Goal: Obtain resource: Obtain resource

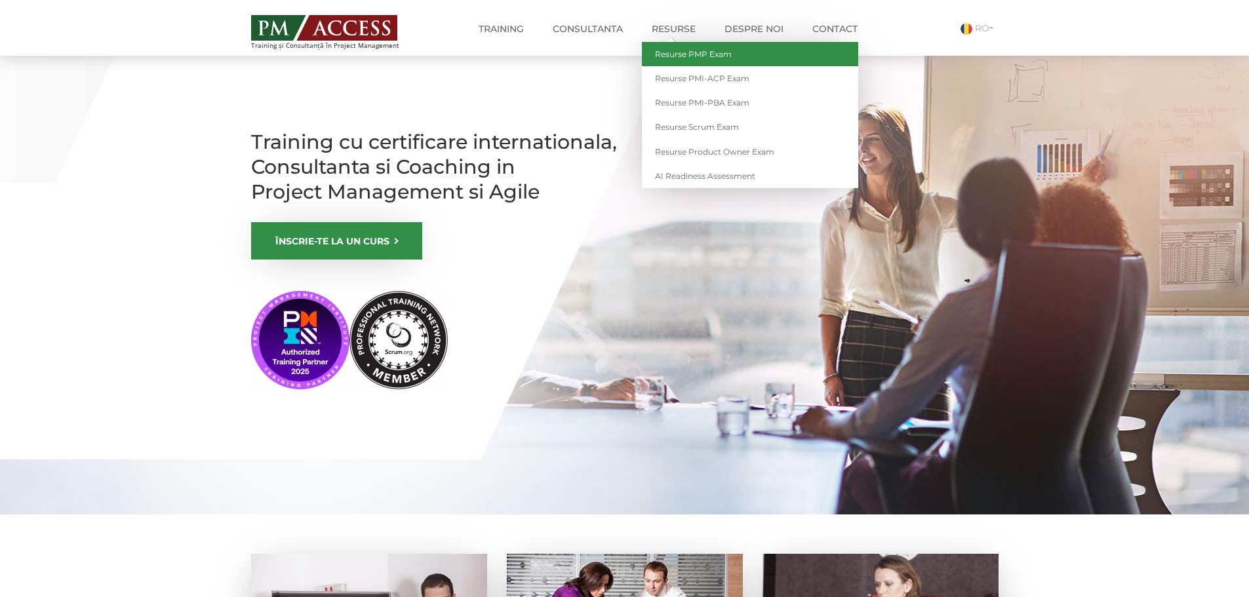
click at [703, 54] on link "Resurse PMP Exam" at bounding box center [750, 54] width 216 height 24
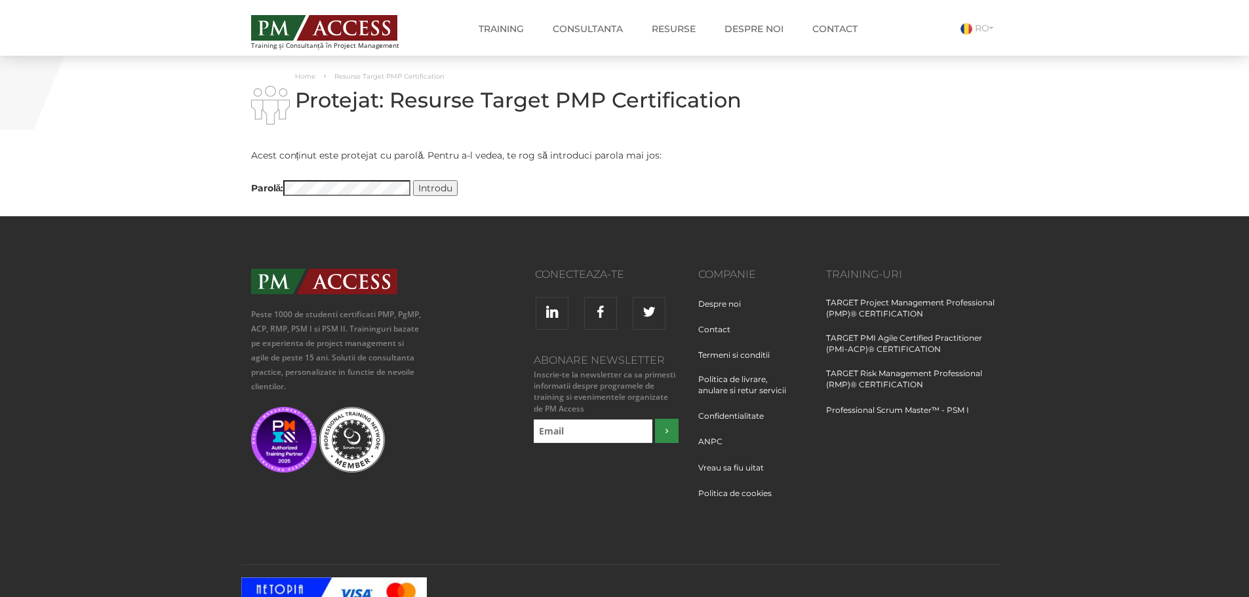
click at [413, 180] on input "Introdu" at bounding box center [435, 188] width 45 height 16
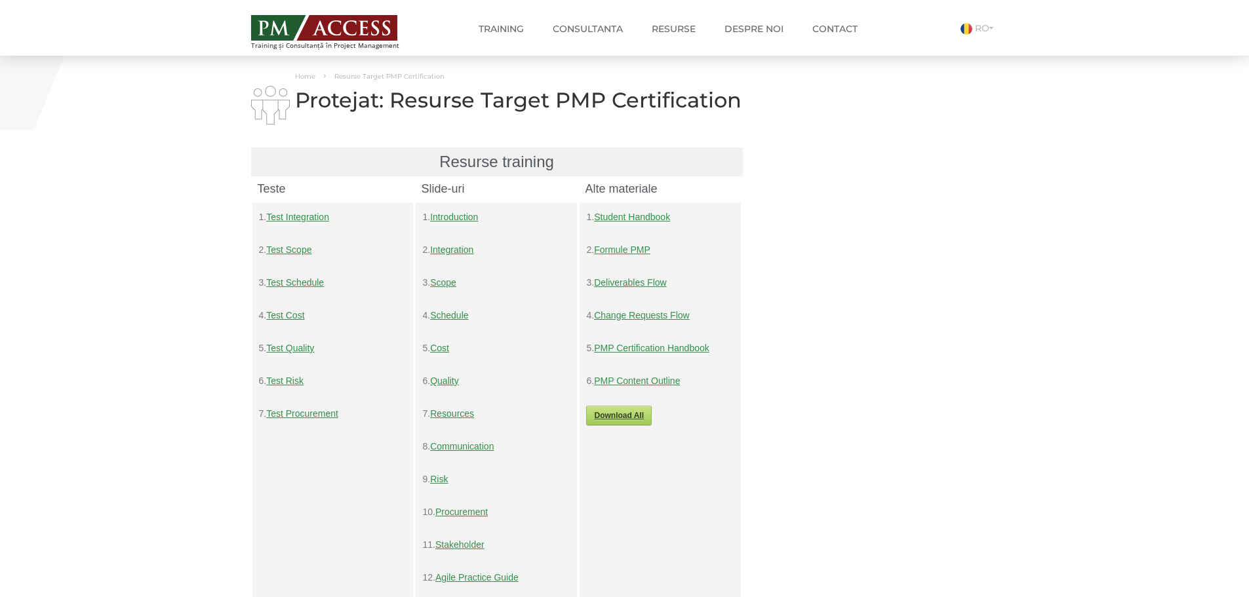
click at [642, 247] on link "Formule PMP" at bounding box center [622, 250] width 56 height 10
